Goal: Communication & Community: Participate in discussion

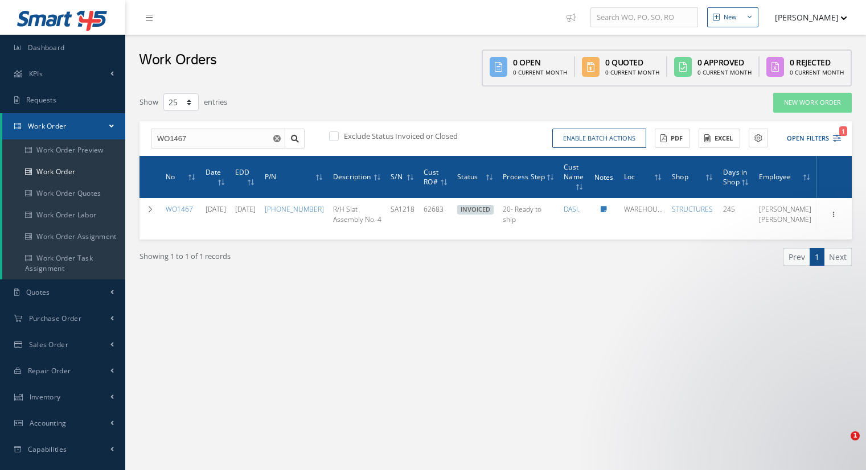
select select "25"
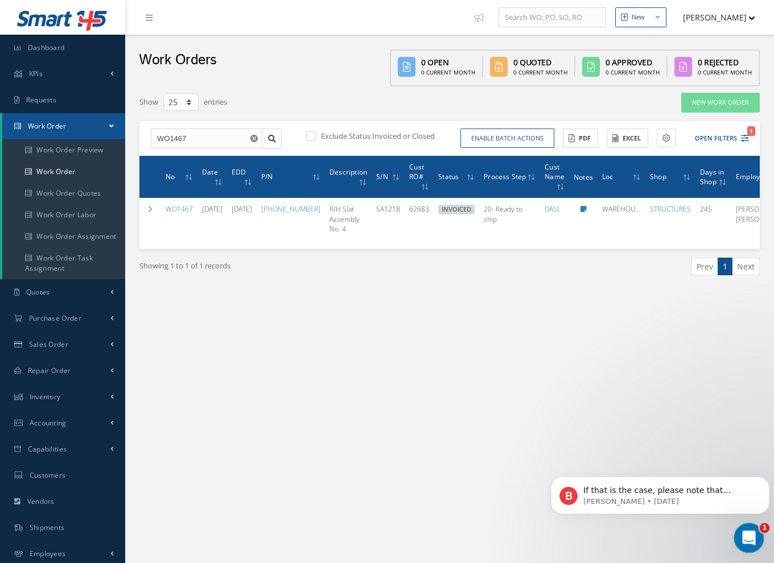
click at [740, 469] on icon "Open Intercom Messenger" at bounding box center [747, 536] width 19 height 19
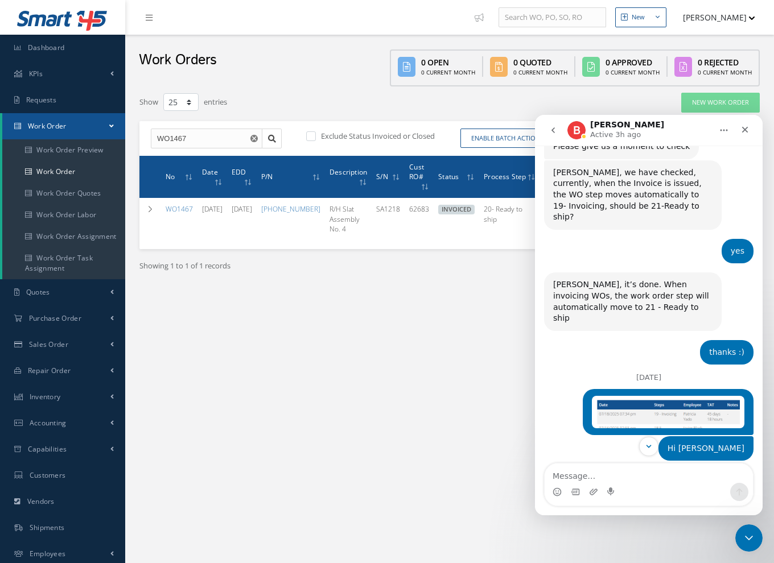
scroll to position [2336, 0]
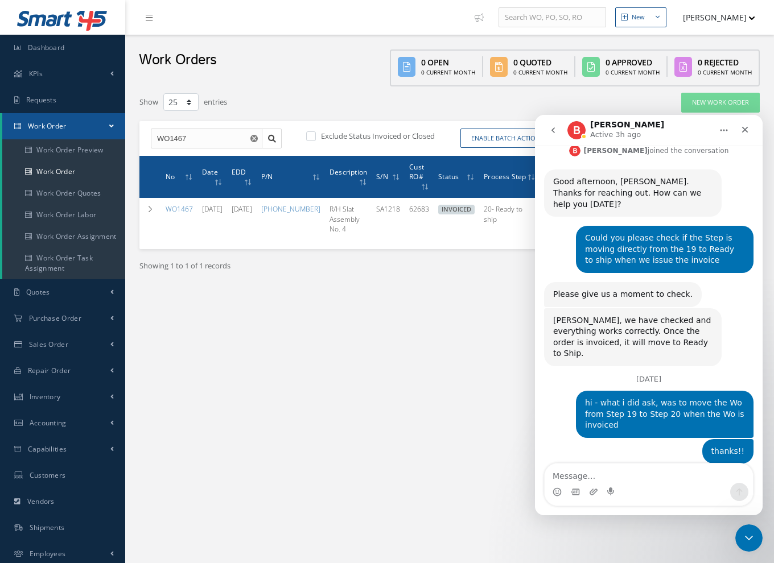
drag, startPoint x: 762, startPoint y: 347, endPoint x: 1307, endPoint y: 573, distance: 589.8
click at [346, 351] on div "New New Work Order New Purchase Order New Customer Quote New Sales Order New Re…" at bounding box center [449, 323] width 649 height 646
click at [584, 469] on textarea "Message…" at bounding box center [649, 473] width 208 height 19
click at [557, 469] on div "Intercom messenger" at bounding box center [649, 492] width 208 height 18
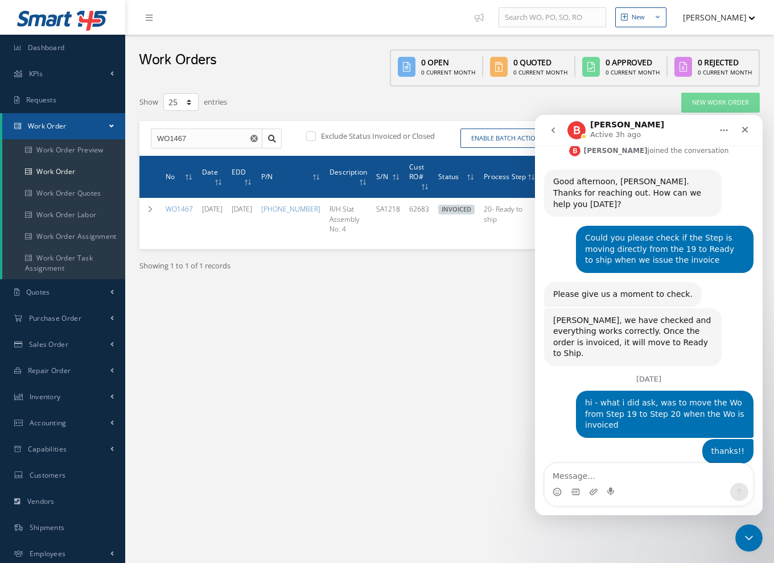
drag, startPoint x: 569, startPoint y: 439, endPoint x: 569, endPoint y: 454, distance: 14.8
click at [553, 469] on circle "Emoji picker" at bounding box center [556, 491] width 7 height 7
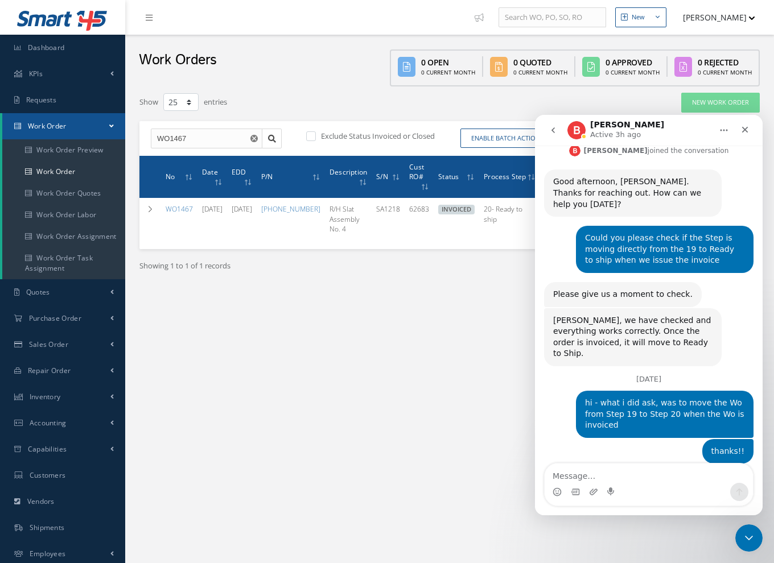
click at [419, 372] on div "New New Work Order New Purchase Order New Customer Quote New Sales Order New Re…" at bounding box center [449, 323] width 649 height 646
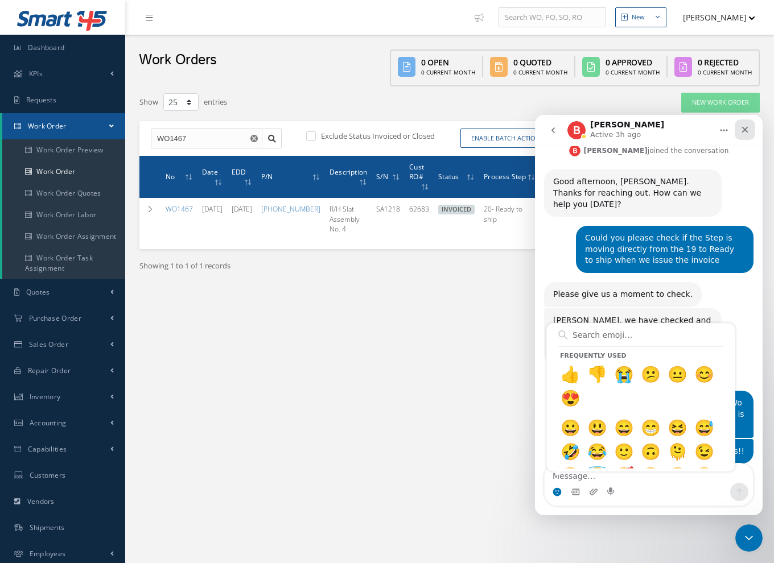
click at [740, 129] on icon "Close" at bounding box center [744, 129] width 9 height 9
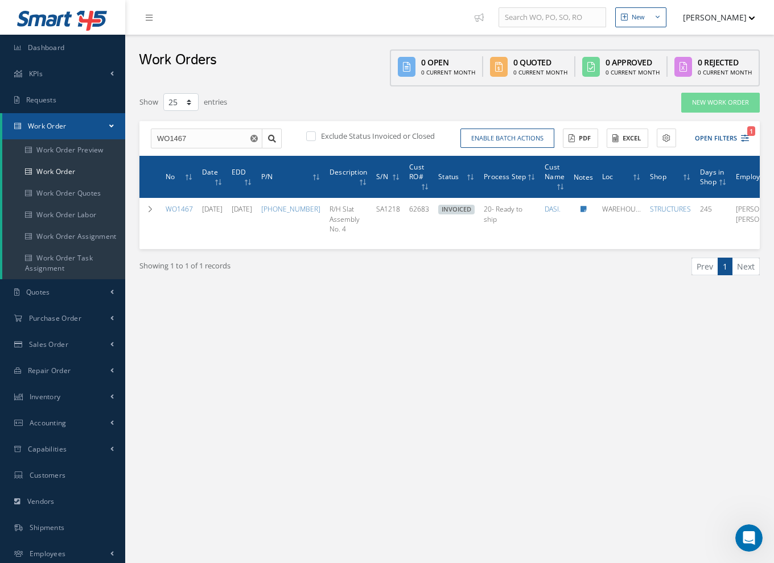
scroll to position [0, 0]
click at [528, 433] on div "New New Work Order New Purchase Order New Customer Quote New Sales Order New Re…" at bounding box center [449, 323] width 649 height 646
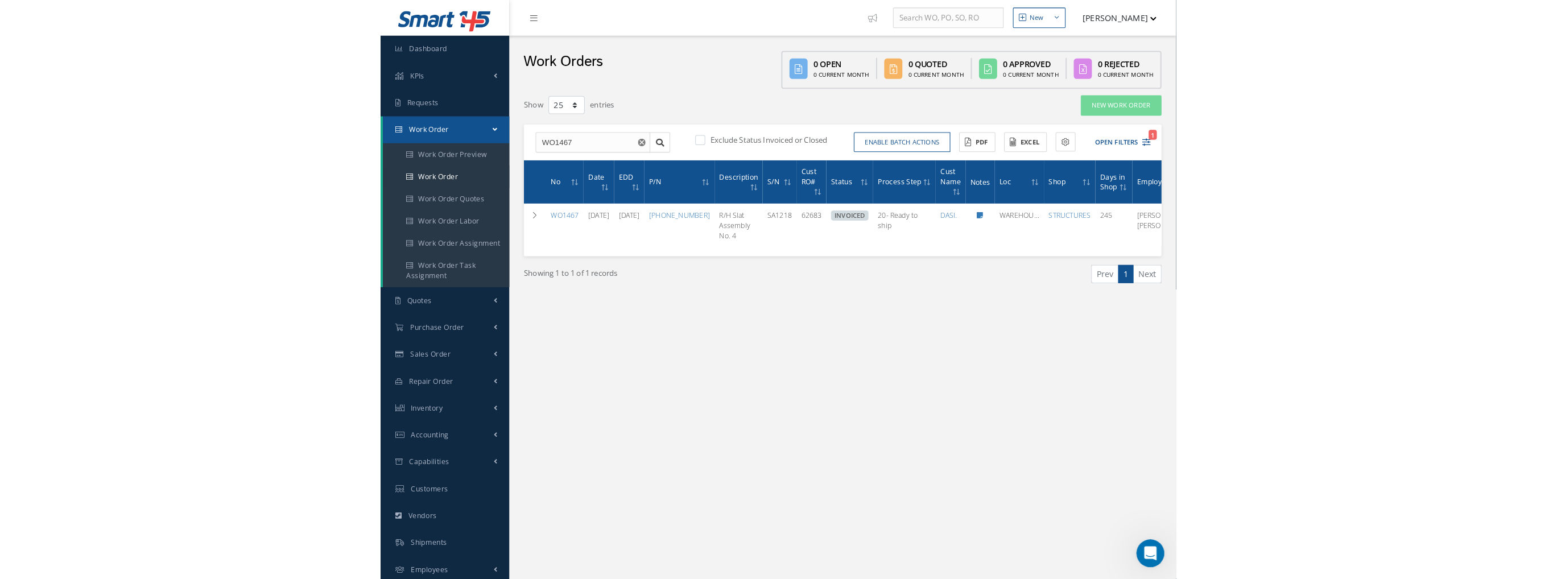
scroll to position [2336, 0]
